Goal: Transaction & Acquisition: Download file/media

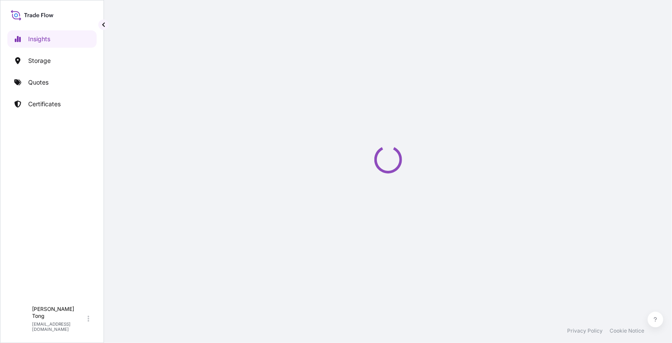
select select "2025"
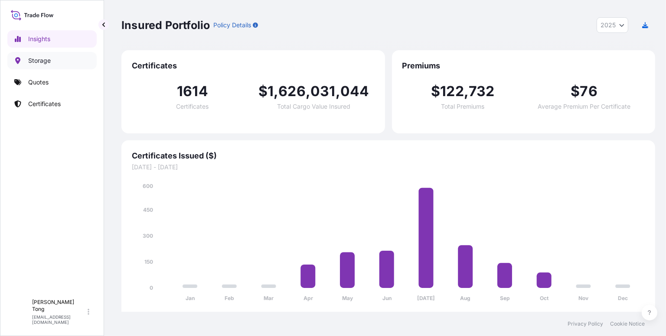
click at [45, 61] on p "Storage" at bounding box center [39, 60] width 23 height 9
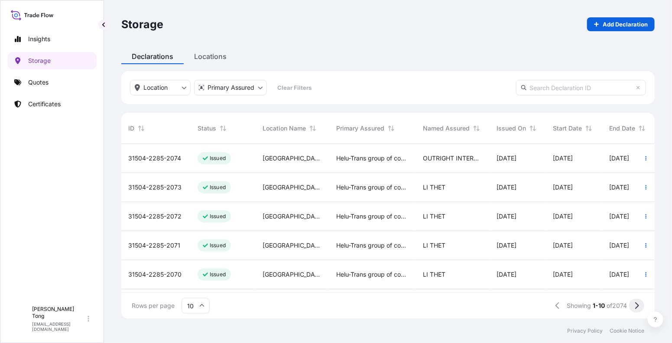
click at [635, 307] on icon at bounding box center [637, 306] width 5 height 8
drag, startPoint x: 614, startPoint y: 54, endPoint x: 585, endPoint y: 111, distance: 64.0
click at [614, 54] on div "Declarations Locations" at bounding box center [388, 57] width 534 height 16
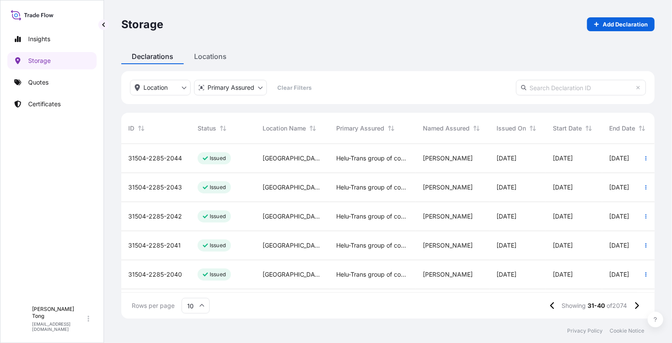
click at [198, 311] on input "10" at bounding box center [196, 306] width 28 height 16
click at [194, 285] on div "50" at bounding box center [195, 282] width 21 height 16
click at [164, 161] on span "31504-2285-2074" at bounding box center [154, 158] width 53 height 9
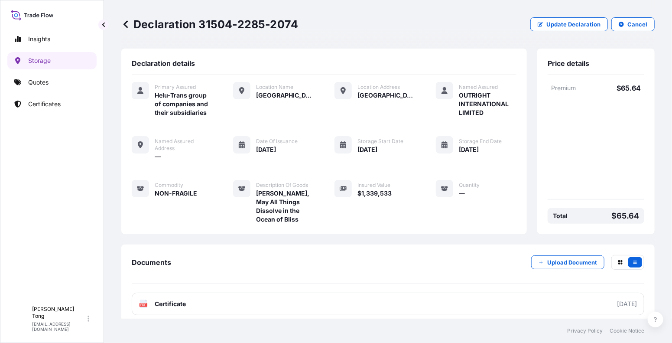
scroll to position [7, 0]
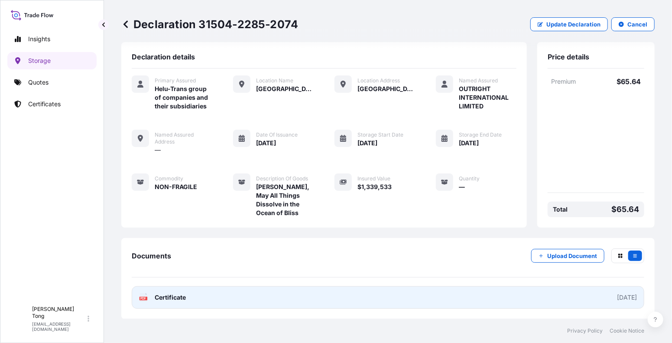
click at [407, 288] on link "PDF Certificate [DATE]" at bounding box center [388, 297] width 513 height 23
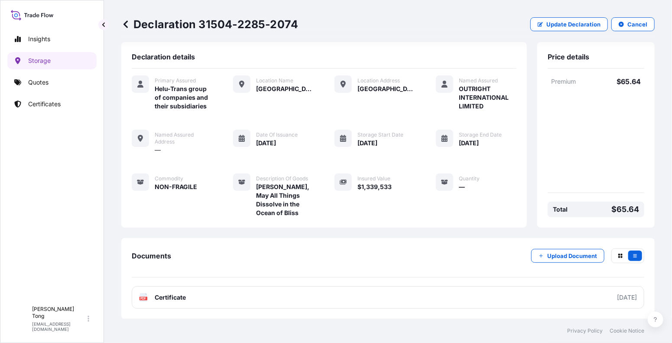
click at [124, 22] on icon at bounding box center [125, 24] width 9 height 9
